Goal: Go to known website: Access a specific website the user already knows

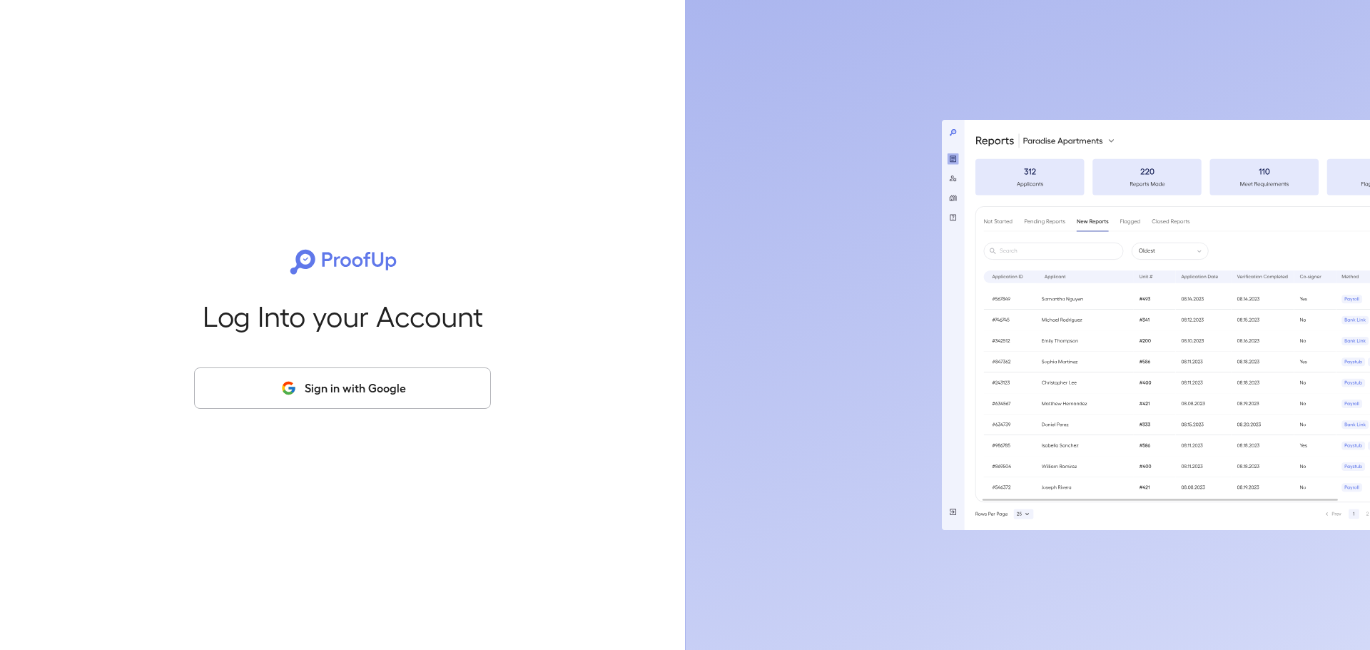
click at [376, 375] on button "Sign in with Google" at bounding box center [342, 387] width 297 height 41
